Goal: Use online tool/utility: Utilize a website feature to perform a specific function

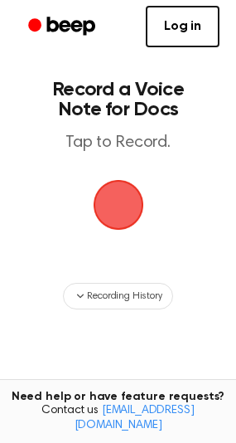
click at [126, 197] on span "button" at bounding box center [118, 205] width 51 height 51
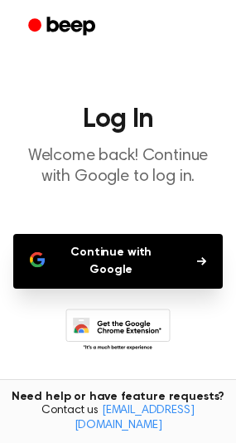
click at [129, 251] on button "Continue with Google" at bounding box center [118, 261] width 210 height 55
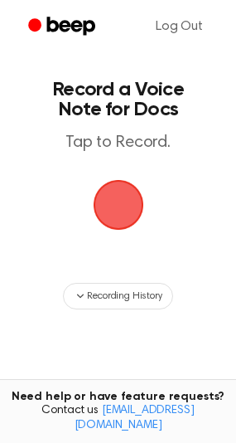
click at [126, 202] on span "button" at bounding box center [118, 205] width 51 height 51
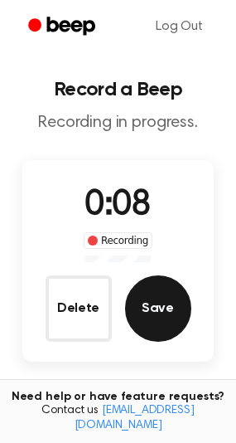
click at [150, 314] on button "Save" at bounding box center [158, 308] width 66 height 66
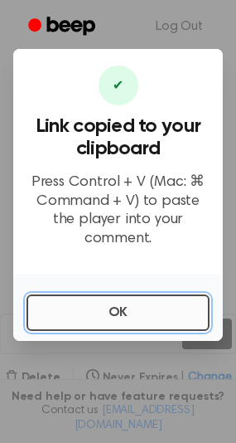
click at [139, 310] on button "OK" at bounding box center [118, 313] width 183 height 37
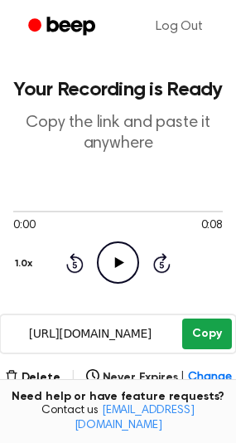
click at [202, 336] on button "Copy" at bounding box center [207, 334] width 49 height 31
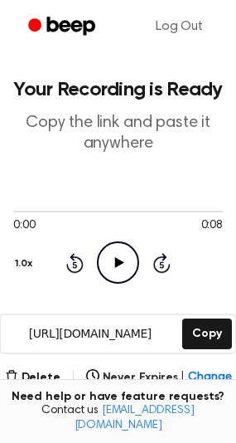
click at [108, 265] on icon "Play Audio" at bounding box center [118, 262] width 42 height 42
click at [40, 372] on button "Delete" at bounding box center [33, 377] width 56 height 17
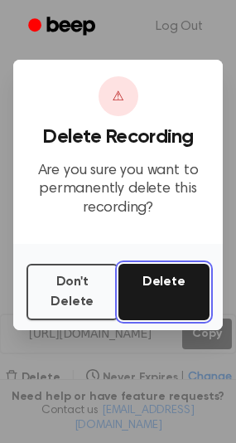
click at [151, 295] on button "Delete" at bounding box center [165, 292] width 92 height 56
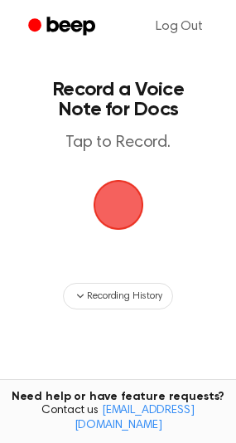
click at [118, 197] on span "button" at bounding box center [118, 205] width 46 height 46
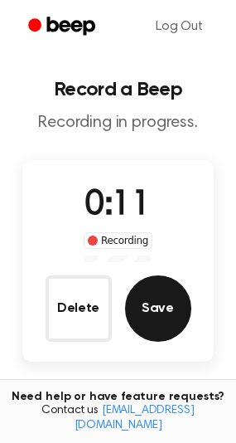
click at [167, 280] on button "Save" at bounding box center [158, 308] width 66 height 66
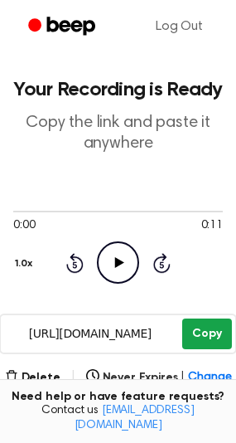
click at [213, 329] on button "Copy" at bounding box center [207, 334] width 49 height 31
